Goal: Navigation & Orientation: Find specific page/section

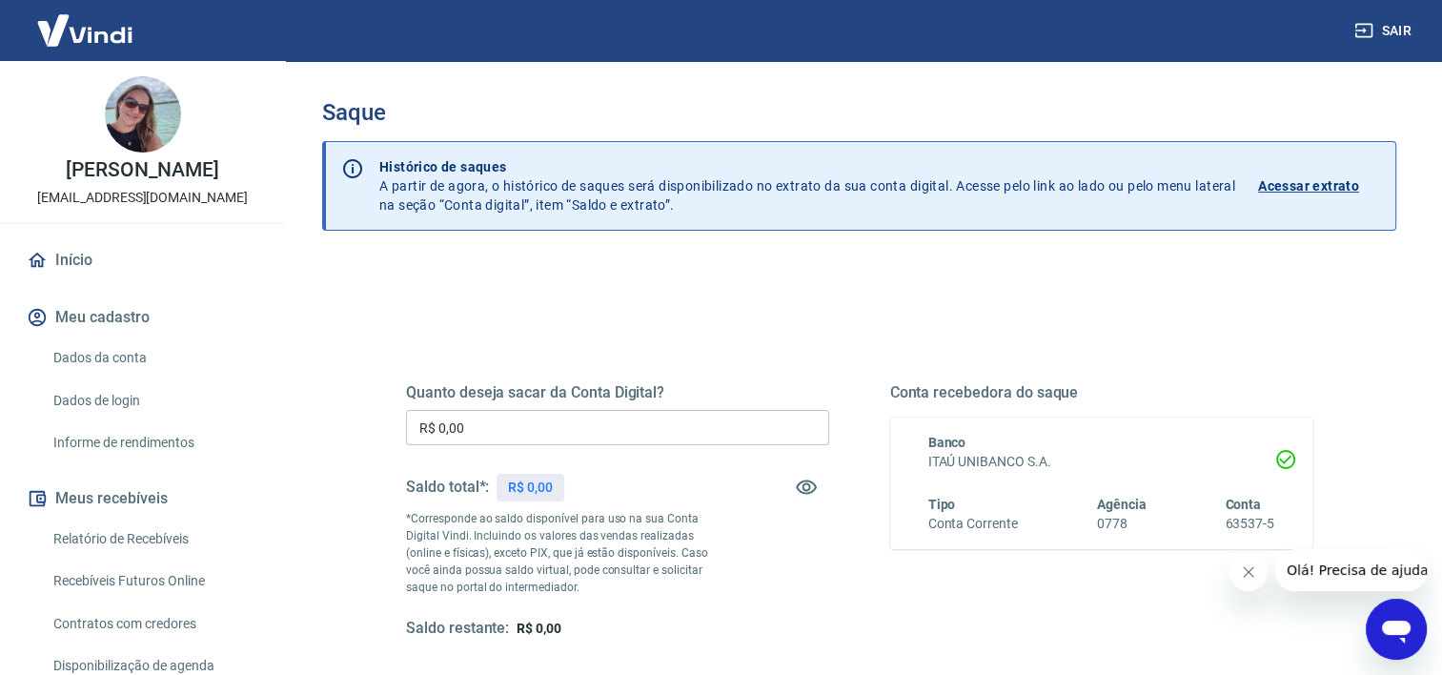
click at [86, 254] on link "Início" at bounding box center [142, 260] width 239 height 42
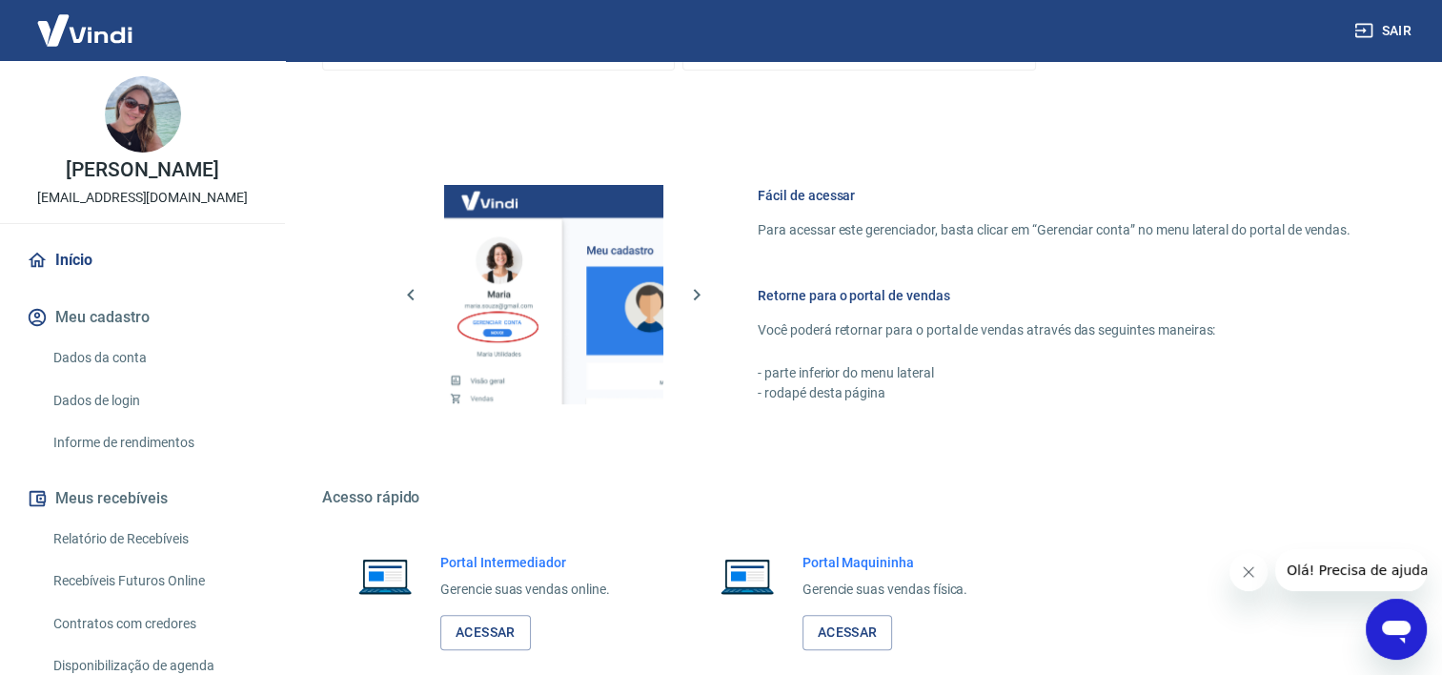
scroll to position [829, 0]
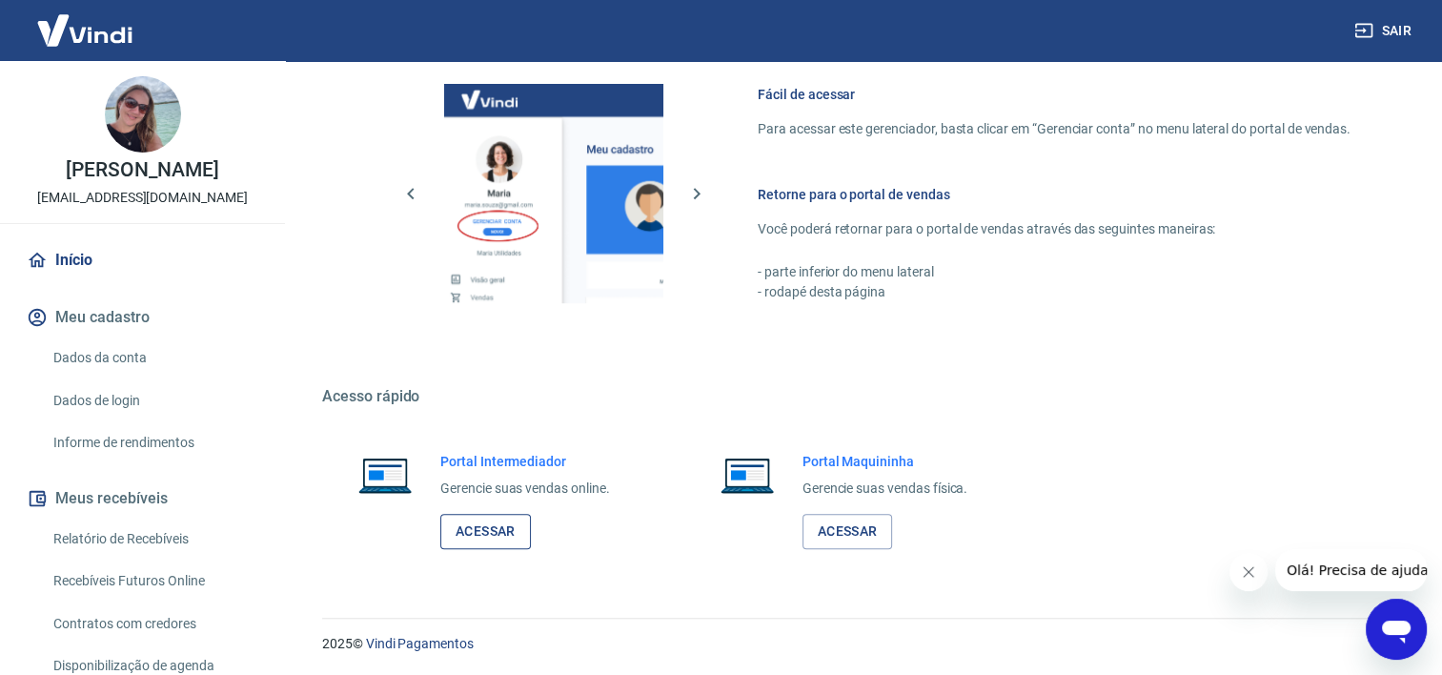
click at [501, 533] on link "Acessar" at bounding box center [485, 531] width 91 height 35
